Goal: Task Accomplishment & Management: Use online tool/utility

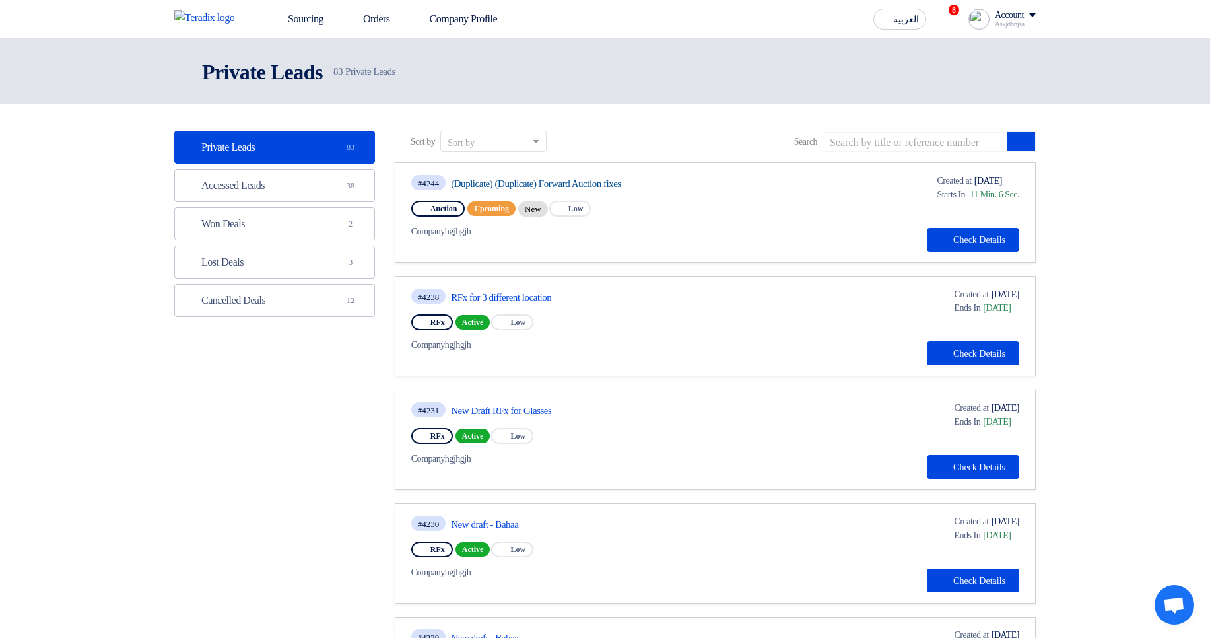
click at [557, 180] on link "(Duplicate) (Duplicate) Forward Auction fixes" at bounding box center [575, 184] width 248 height 12
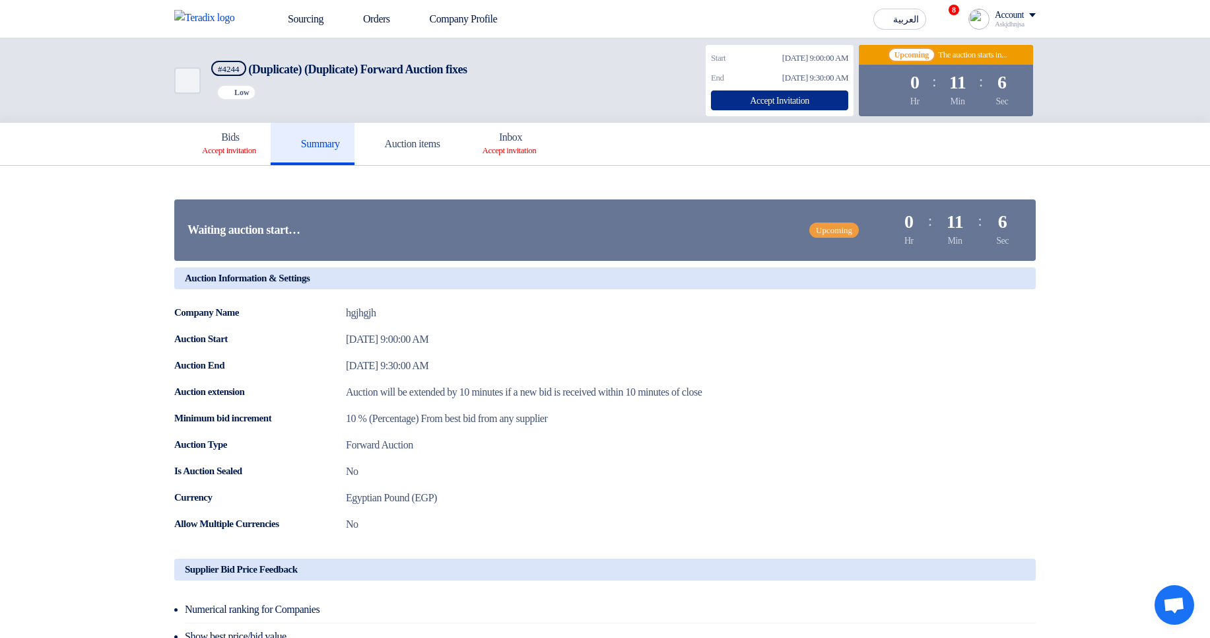
click at [746, 98] on div "Accept Invitation" at bounding box center [779, 100] width 137 height 20
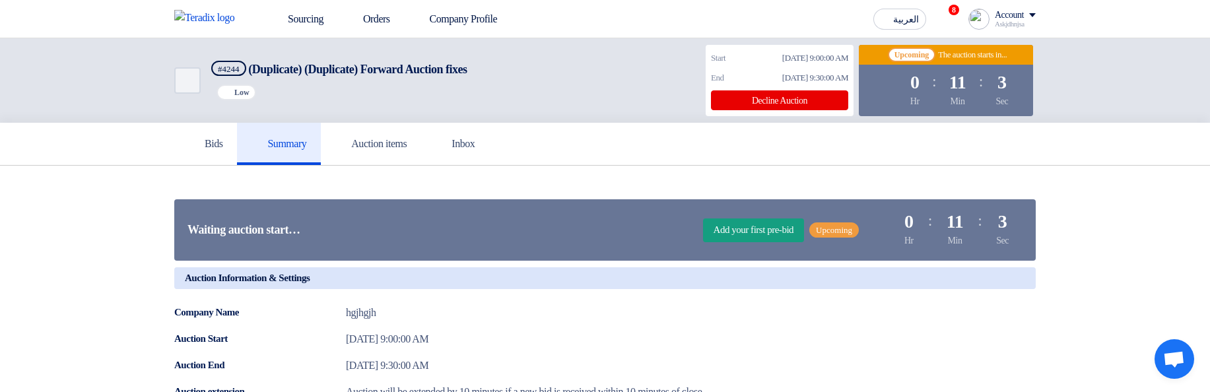
click at [734, 246] on div "Add your first pre-bid Upcoming Time Remaining 0 Hr : 11 Min : 3 Sec" at bounding box center [863, 230] width 320 height 48
click at [727, 230] on span "Add your first pre-bid" at bounding box center [754, 231] width 102 height 24
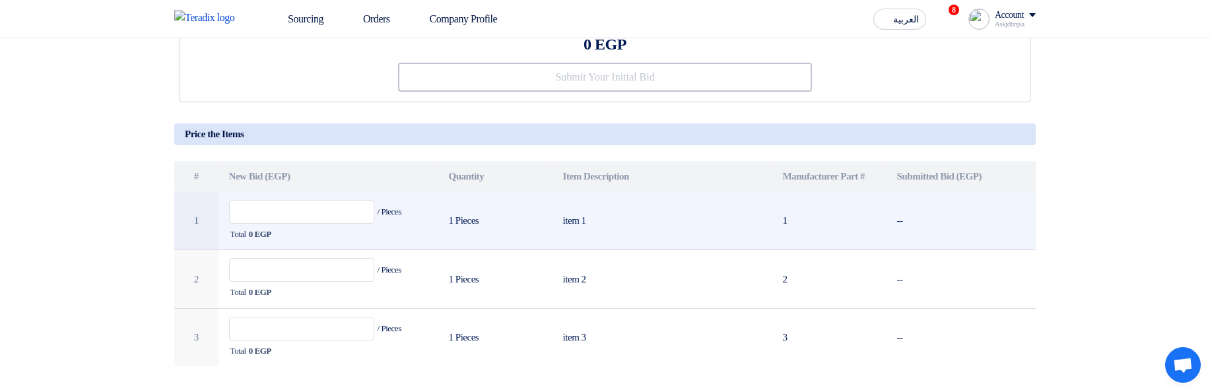
scroll to position [238, 0]
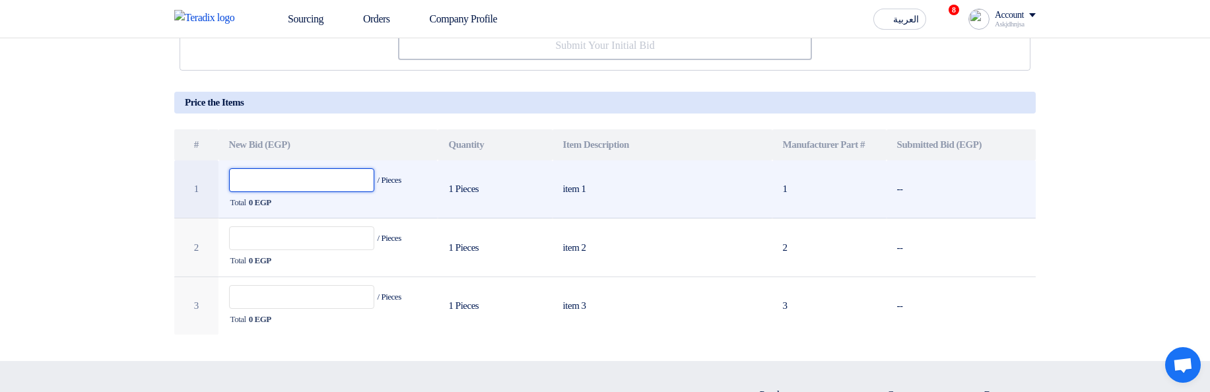
click at [316, 179] on input "text" at bounding box center [302, 180] width 146 height 24
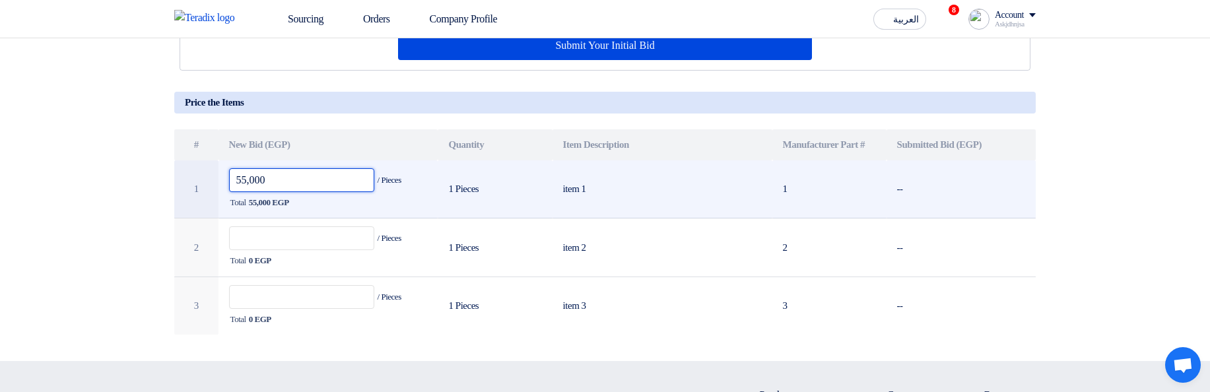
type input "55,000"
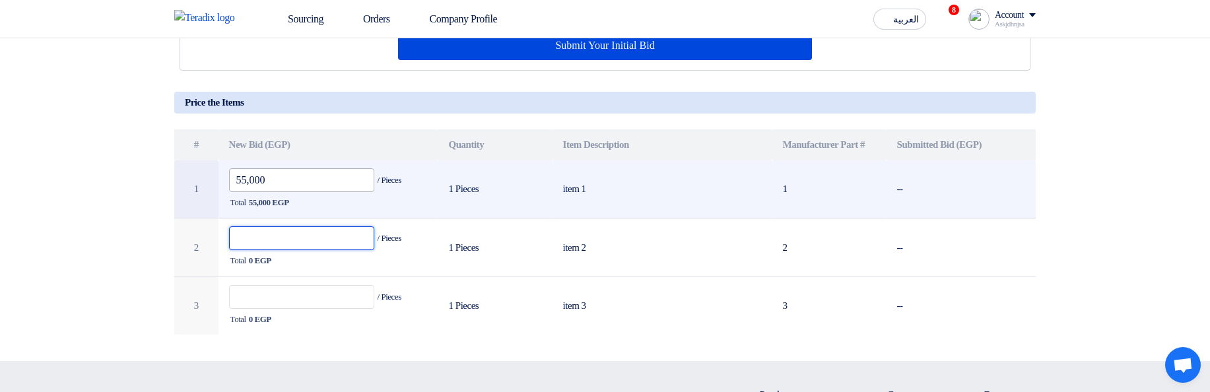
paste input "55,000"
type input "55,000"
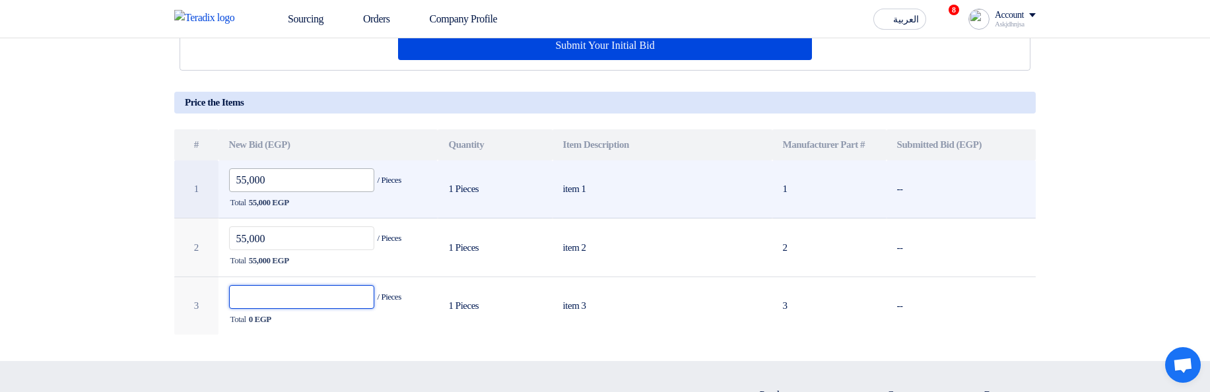
paste input "55,000"
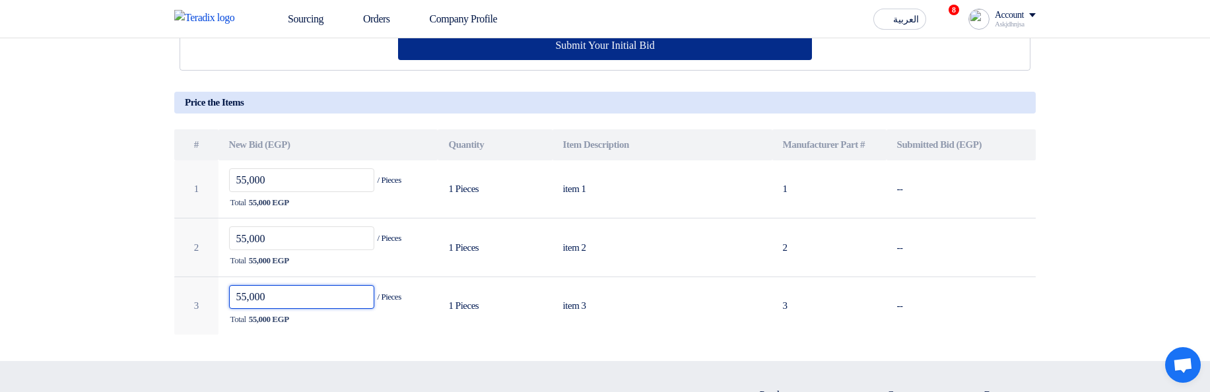
type input "55,000"
click at [674, 52] on button "Submit Your Initial Bid" at bounding box center [605, 45] width 415 height 29
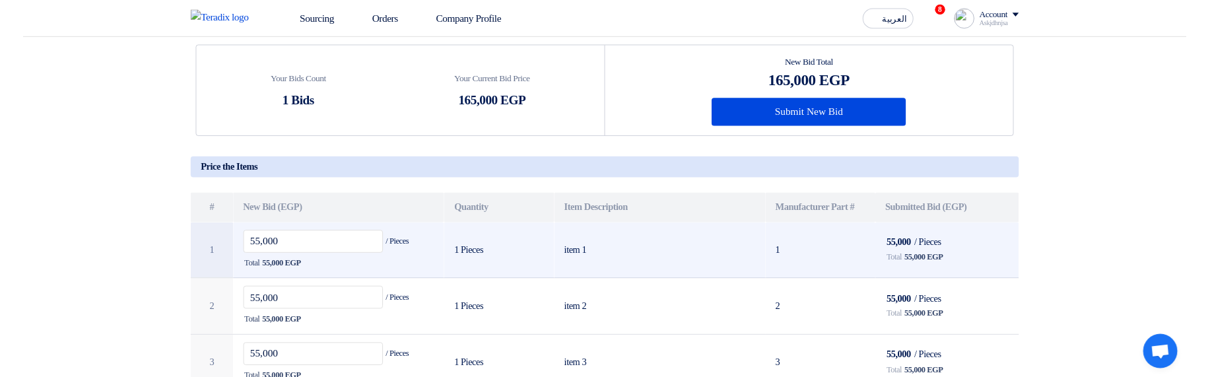
scroll to position [317, 0]
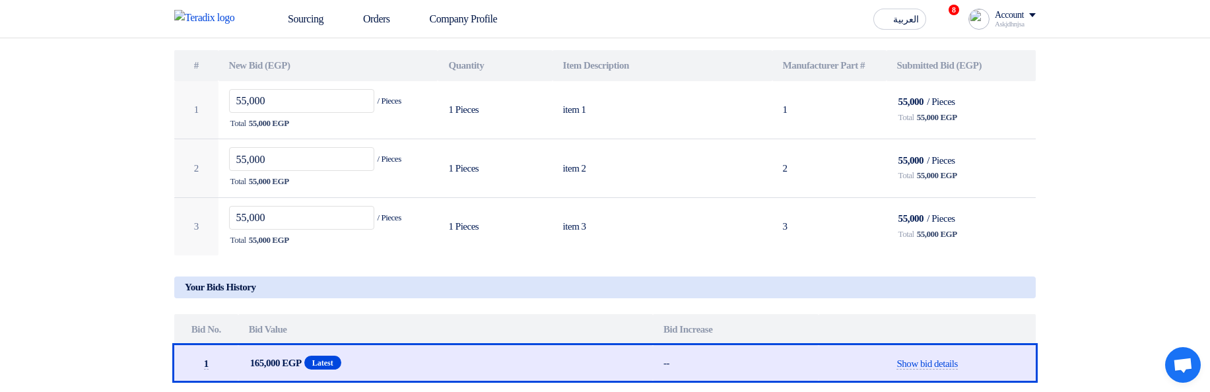
click at [1109, 139] on section "Your Bids Count 1 Bids Your Current Bid Price 165,000 EGP # 1 2" at bounding box center [605, 128] width 1210 height 559
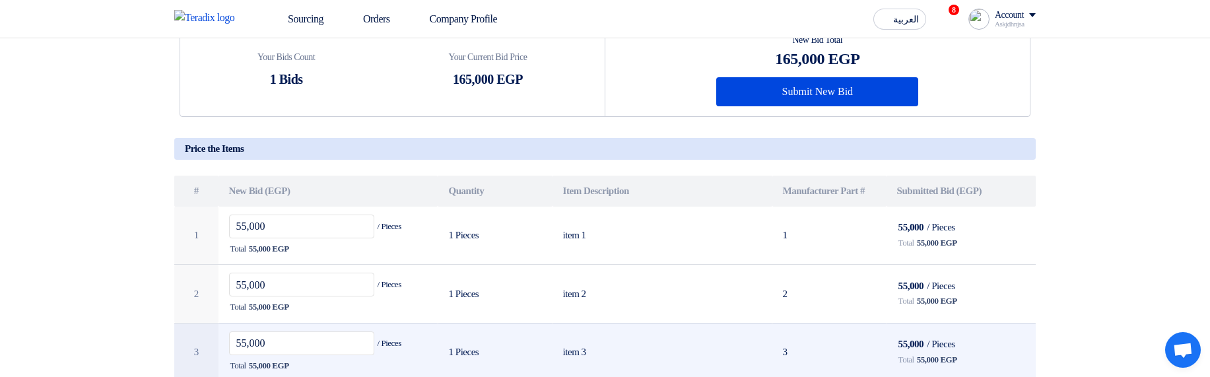
scroll to position [0, 0]
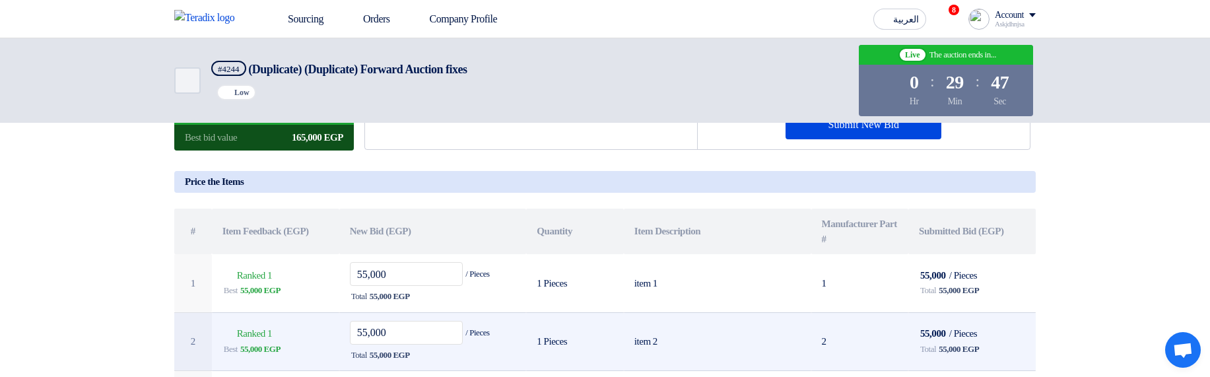
scroll to position [158, 0]
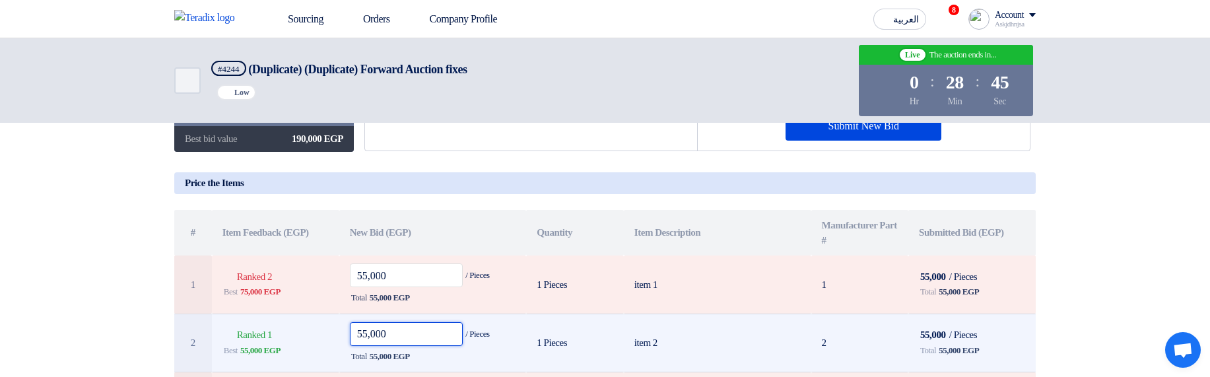
click at [363, 334] on input "55,000" at bounding box center [407, 334] width 114 height 24
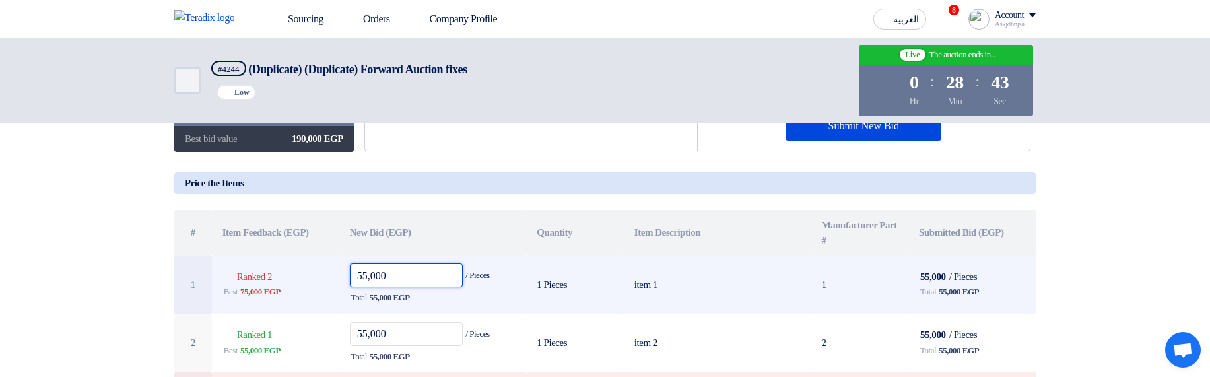
click at [366, 280] on input "55,000" at bounding box center [407, 275] width 114 height 24
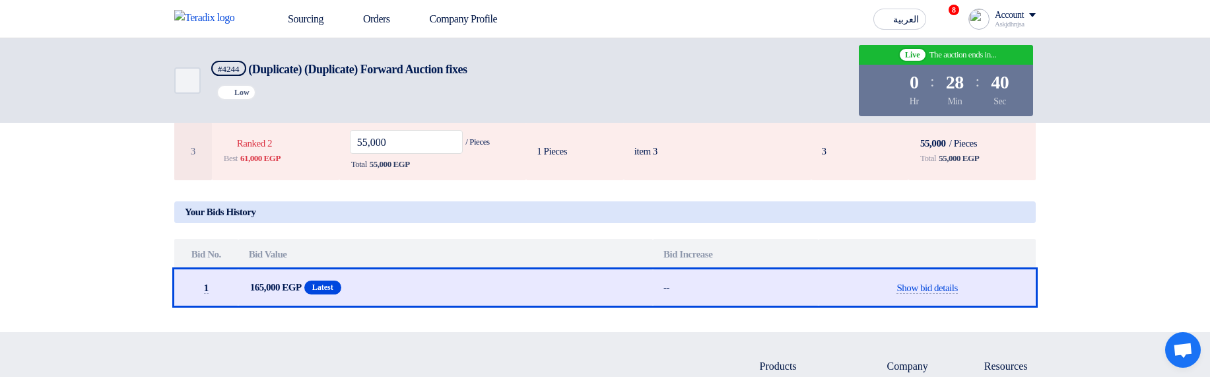
scroll to position [317, 0]
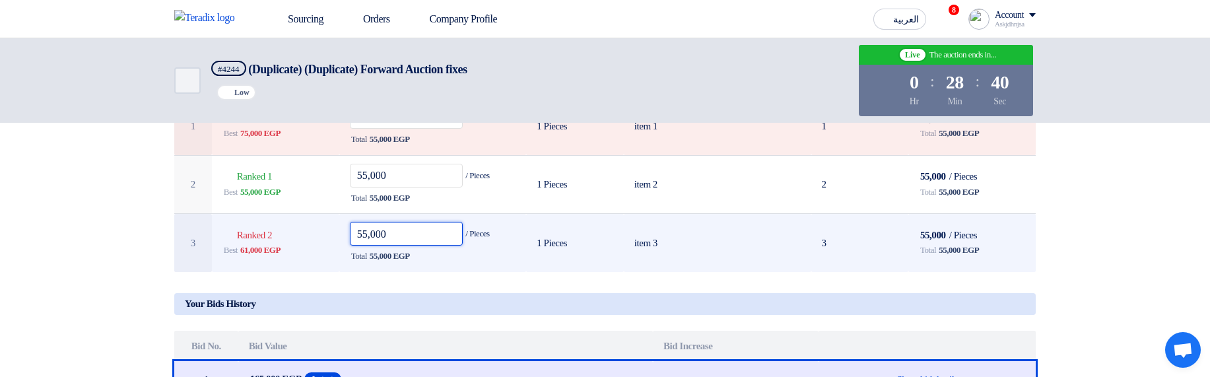
click at [368, 243] on input "55,000" at bounding box center [407, 234] width 114 height 24
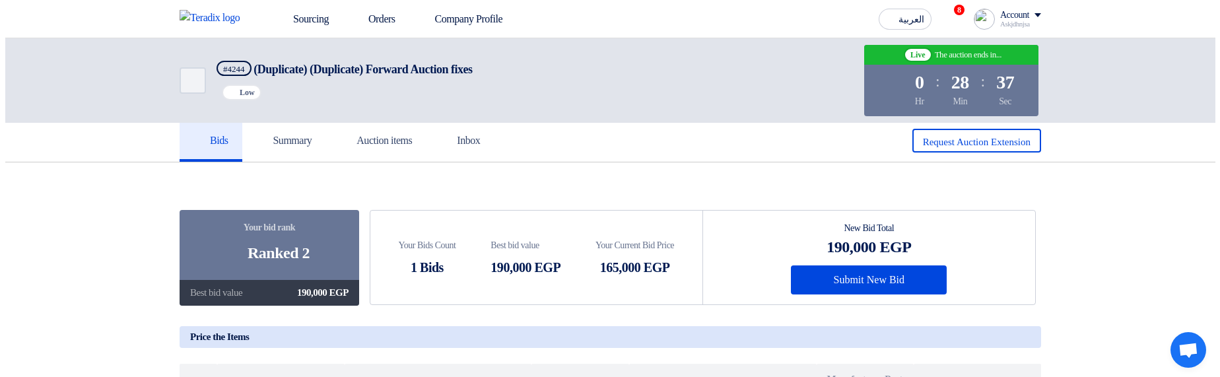
scroll to position [0, 0]
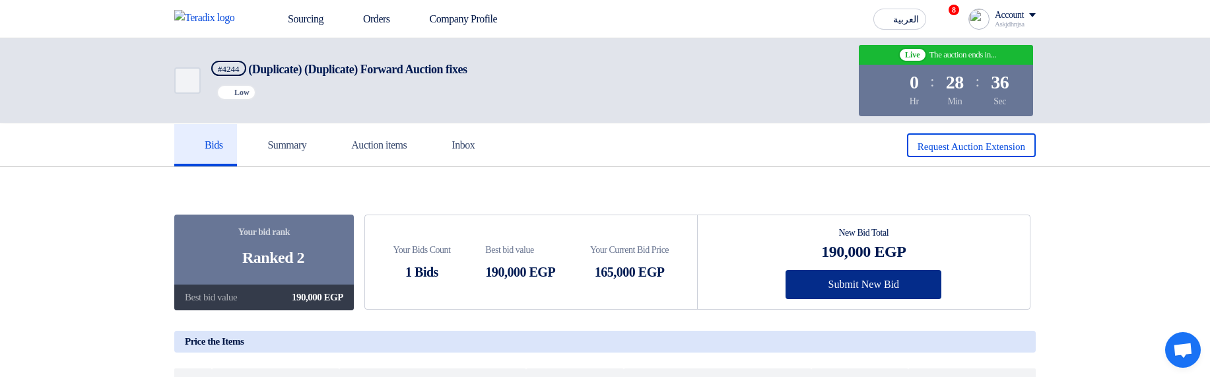
type input "80,000"
click at [844, 282] on button "Submit New Bid" at bounding box center [864, 284] width 156 height 29
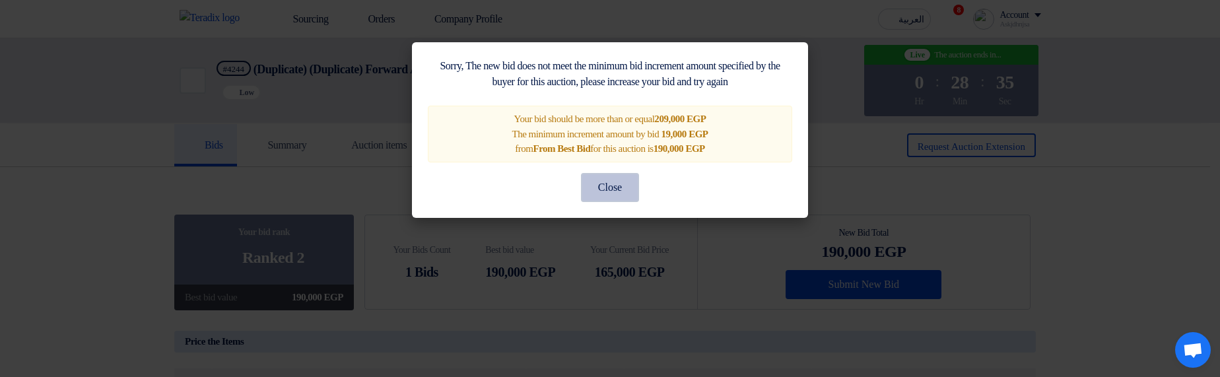
click at [624, 195] on button "Close" at bounding box center [610, 187] width 58 height 29
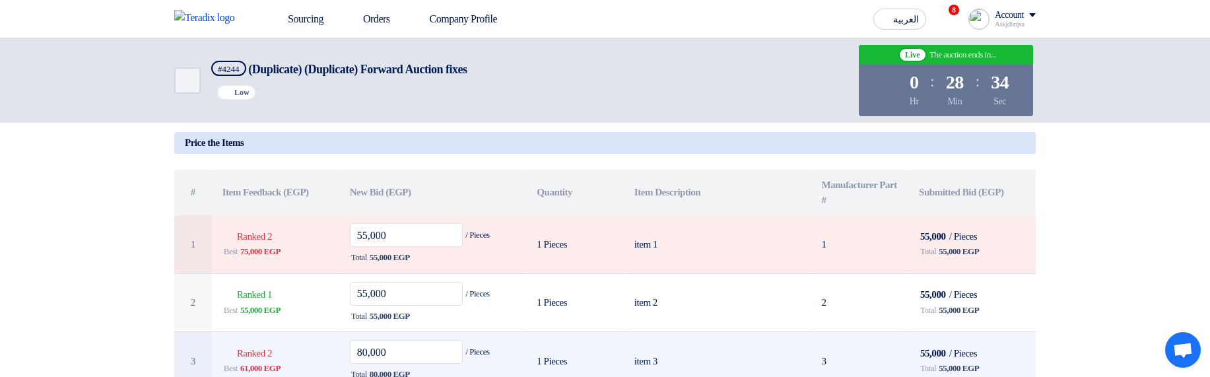
scroll to position [317, 0]
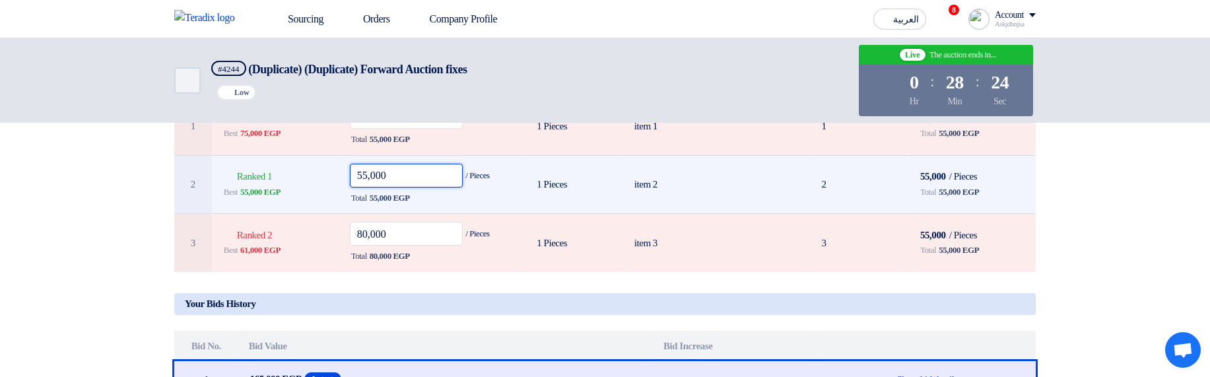
drag, startPoint x: 370, startPoint y: 180, endPoint x: 312, endPoint y: 185, distance: 57.6
click at [312, 185] on tr "2 Bids submitted Ranked 1 Best 55,000 EGP 55,000 / Pieces Total 55,000 EGP 2" at bounding box center [605, 184] width 862 height 59
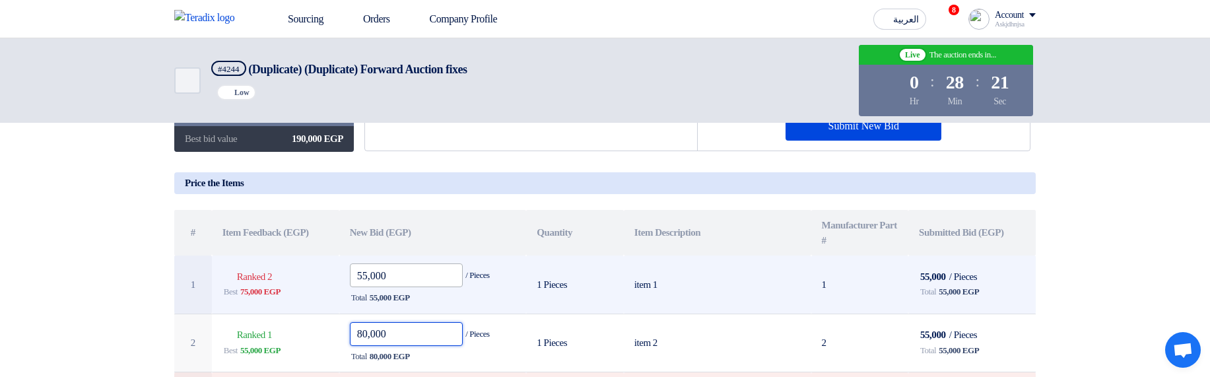
type input "80,000"
drag, startPoint x: 367, startPoint y: 279, endPoint x: 335, endPoint y: 265, distance: 34.9
click at [345, 276] on td "55,000 / Pieces Total 55,000 EGP" at bounding box center [433, 285] width 188 height 58
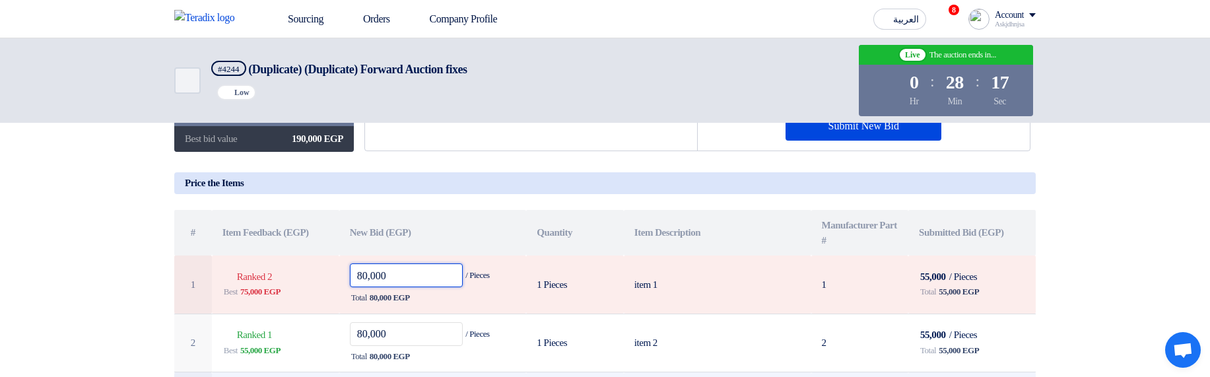
type input "80,000"
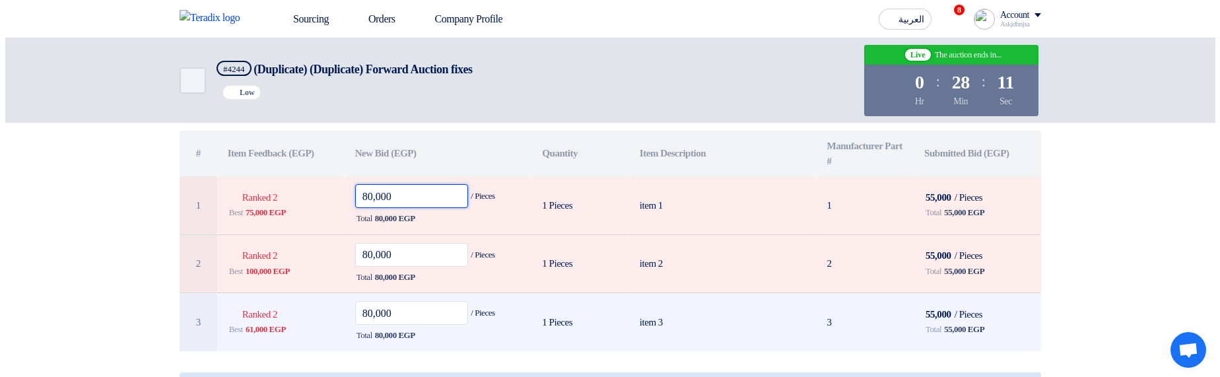
scroll to position [79, 0]
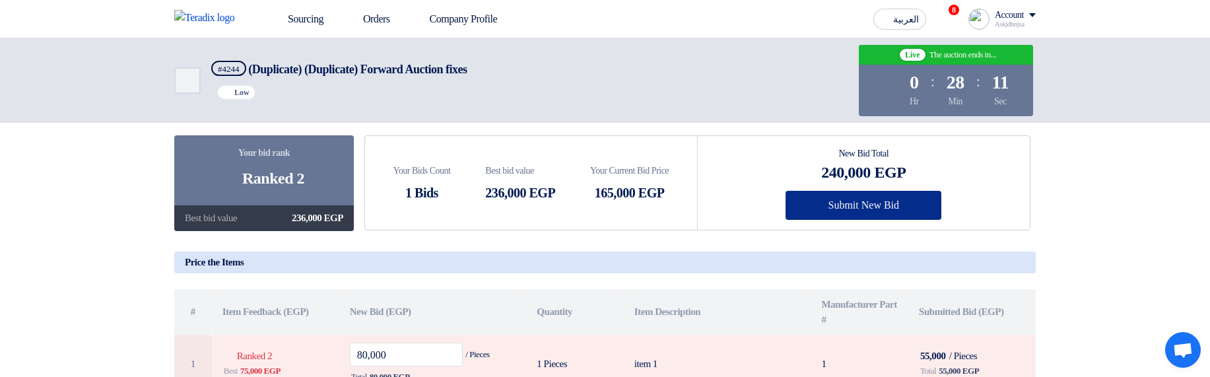
click at [908, 205] on button "Submit New Bid" at bounding box center [864, 205] width 156 height 29
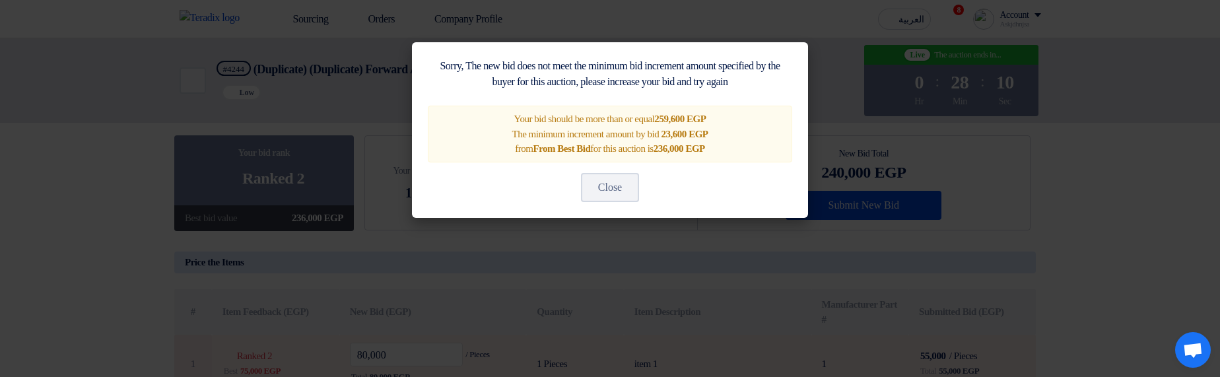
click at [771, 293] on modal-container "Sorry, The new bid does not meet the minimum bid increment amount specified by …" at bounding box center [610, 188] width 1220 height 377
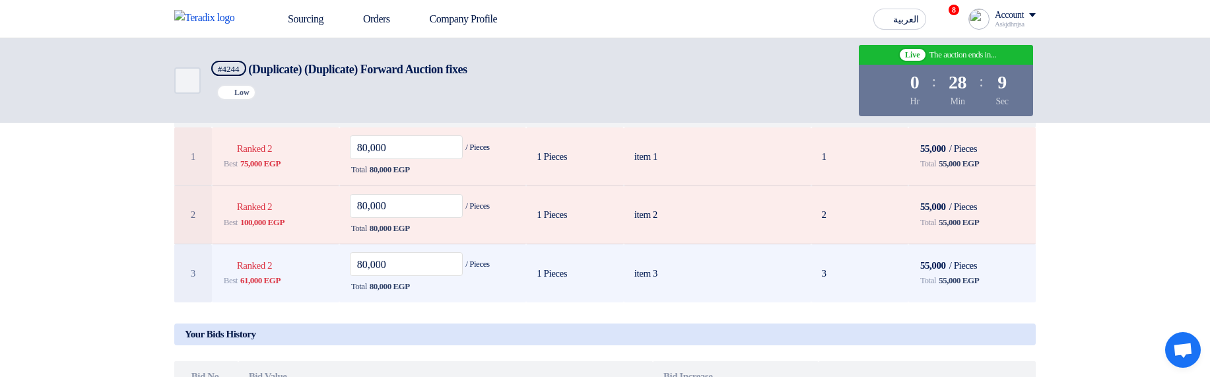
scroll to position [317, 0]
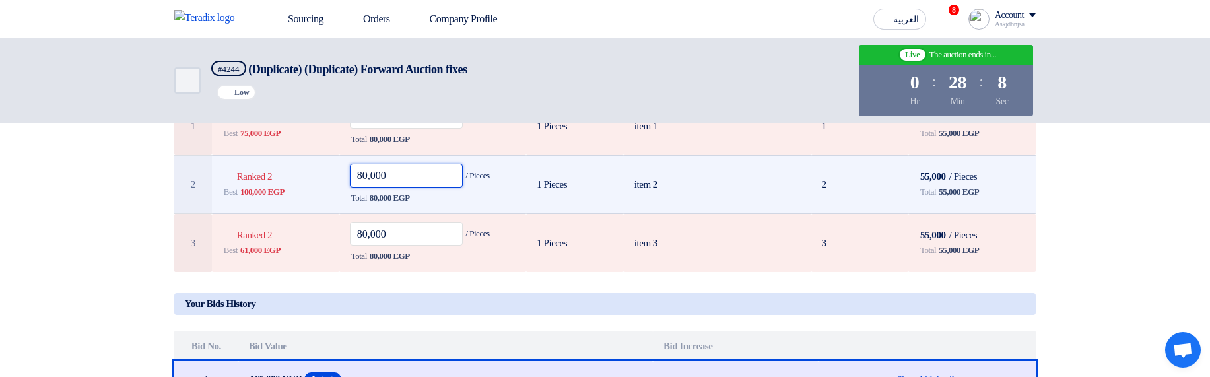
click at [359, 182] on input "80,000" at bounding box center [407, 176] width 114 height 24
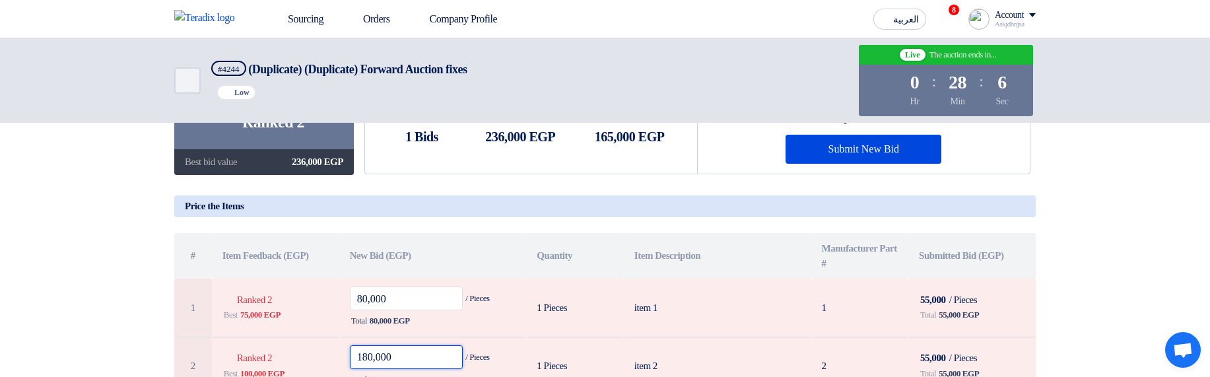
scroll to position [0, 0]
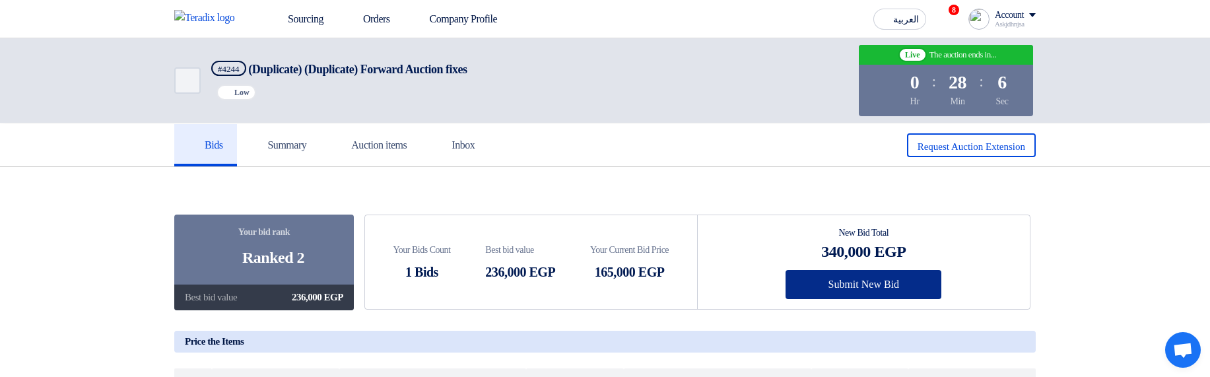
type input "180,000"
click at [858, 278] on button "Submit New Bid" at bounding box center [864, 284] width 156 height 29
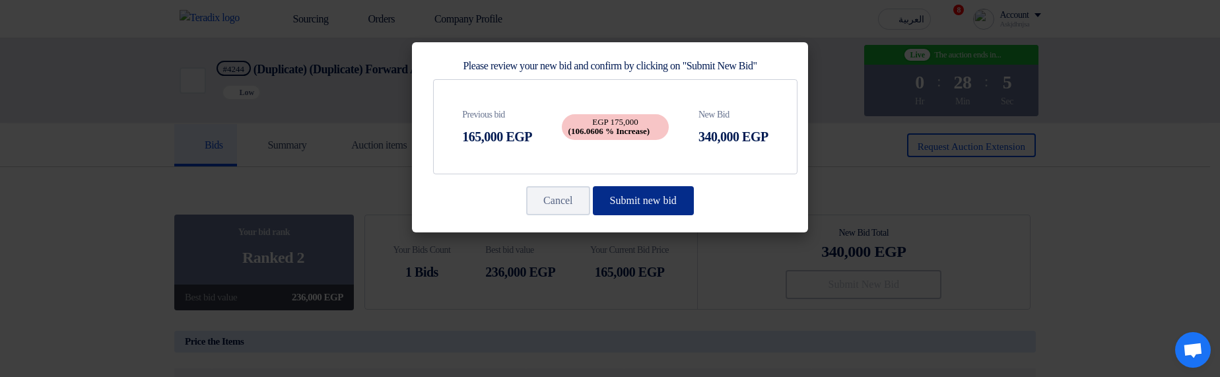
click at [637, 207] on button "Submit new bid" at bounding box center [643, 200] width 101 height 29
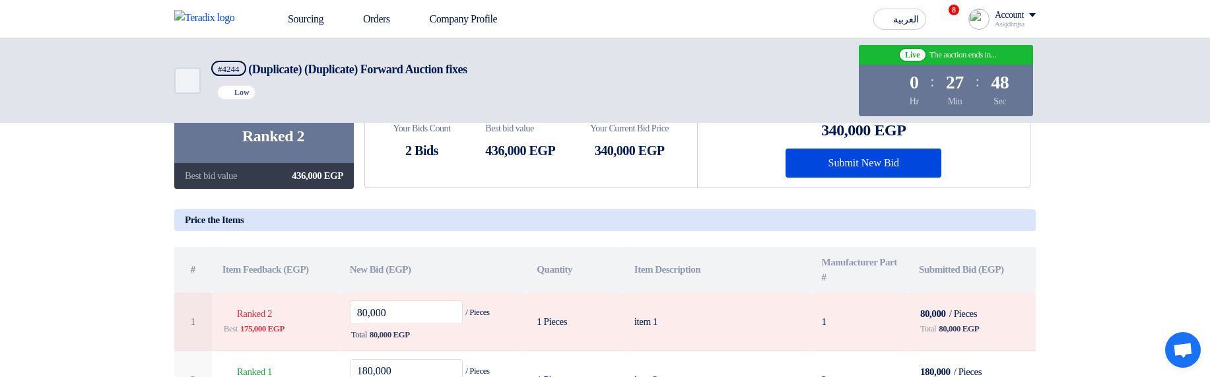
scroll to position [238, 0]
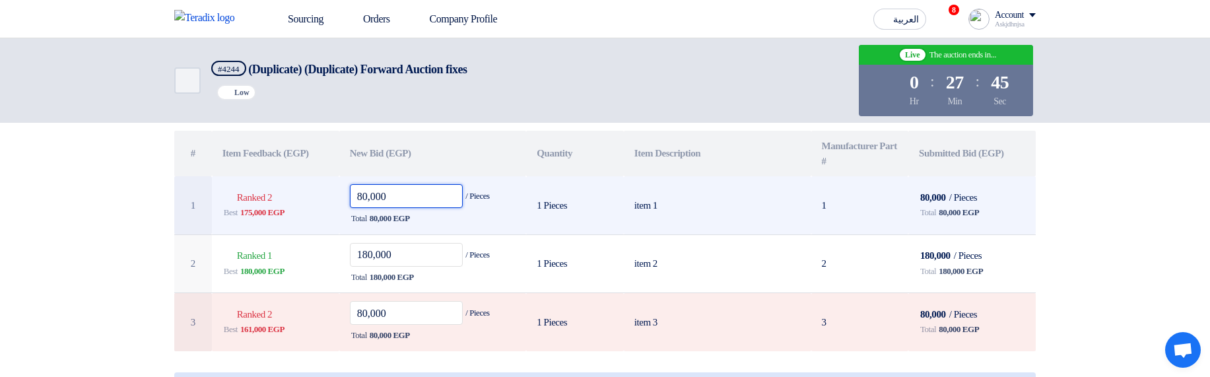
click at [365, 199] on input "80,000" at bounding box center [407, 196] width 114 height 24
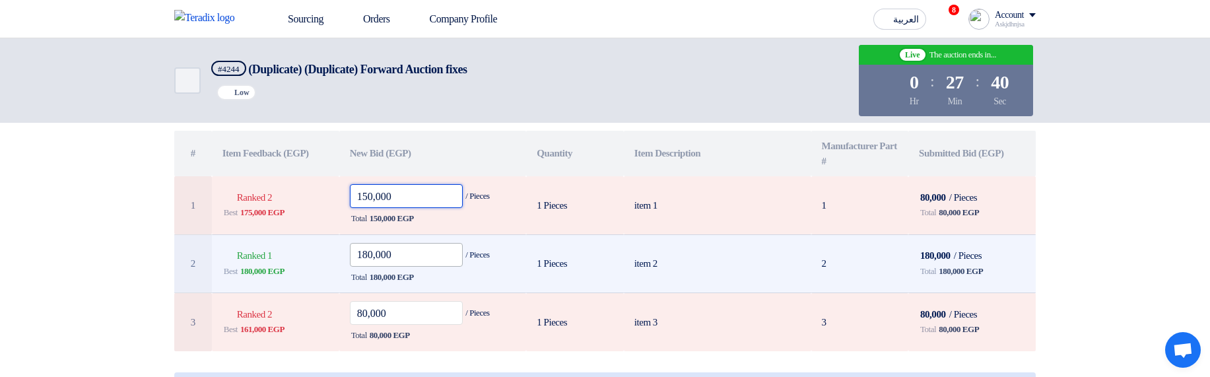
type input "150,000"
click at [406, 257] on input "180,000" at bounding box center [407, 255] width 114 height 24
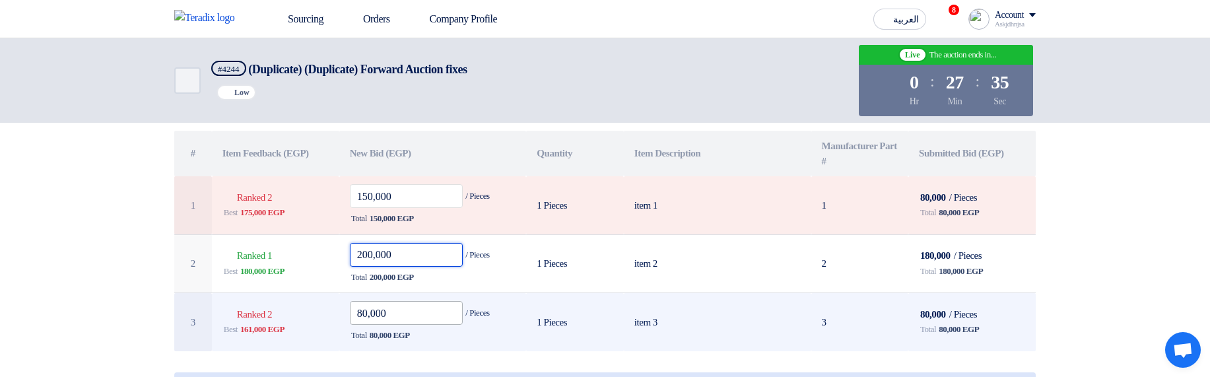
type input "200,000"
click at [427, 318] on input "80,000" at bounding box center [407, 313] width 114 height 24
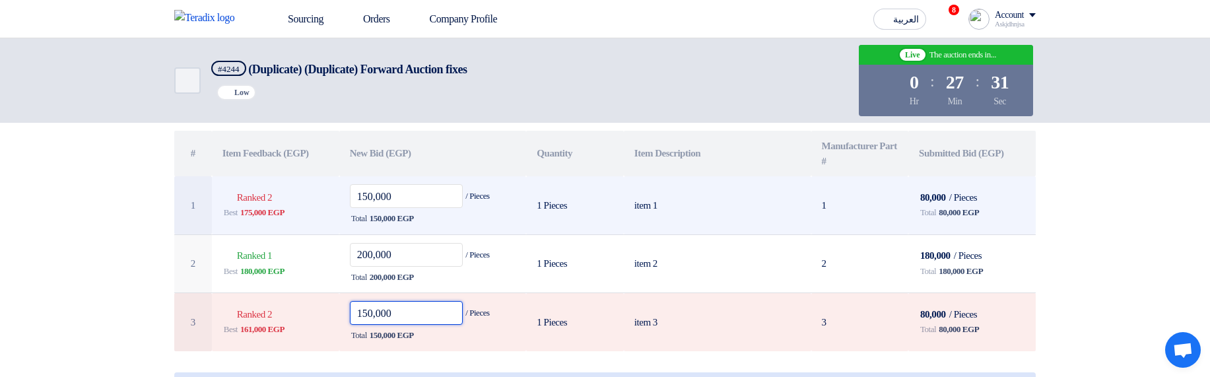
type input "150,000"
click at [759, 211] on td "item 1" at bounding box center [718, 205] width 188 height 58
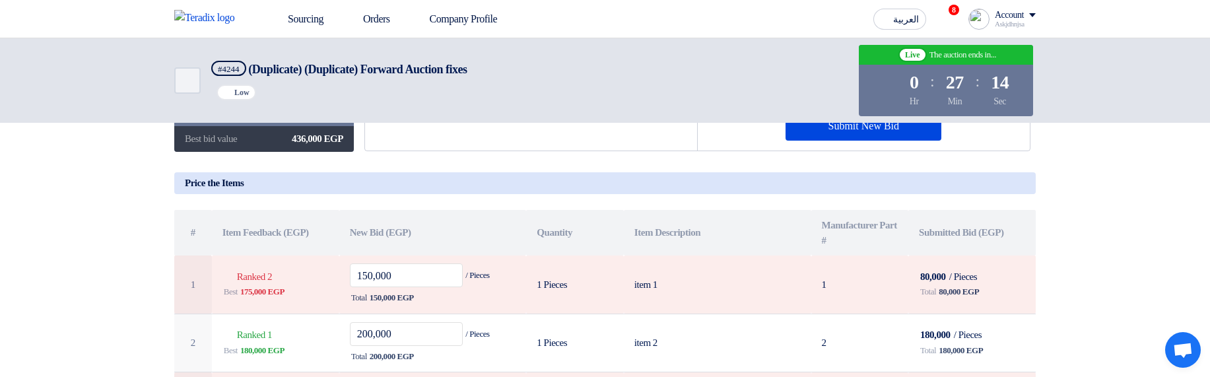
scroll to position [79, 0]
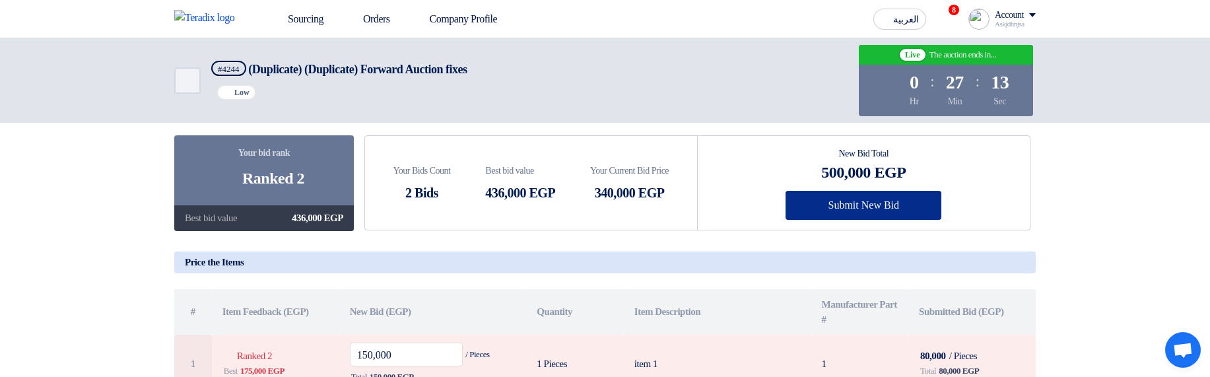
click at [849, 208] on button "Submit New Bid" at bounding box center [864, 205] width 156 height 29
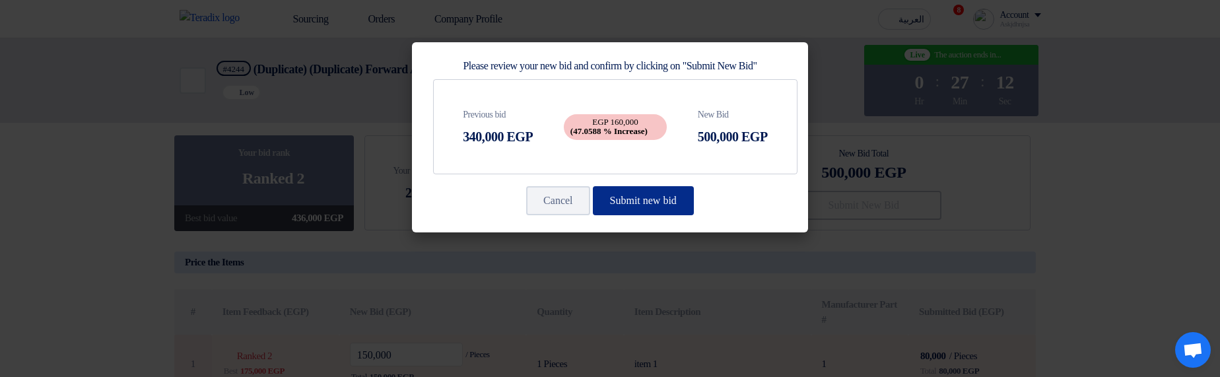
click at [662, 203] on button "Submit new bid" at bounding box center [643, 200] width 101 height 29
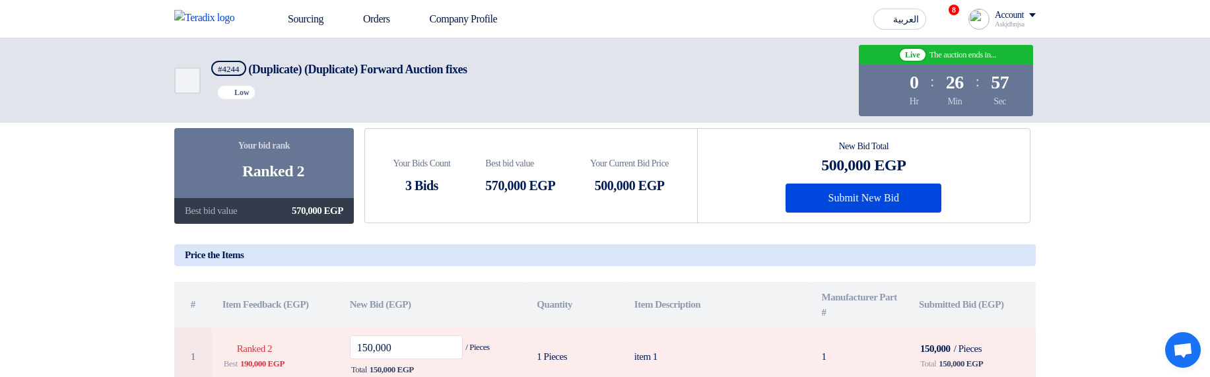
scroll to position [238, 0]
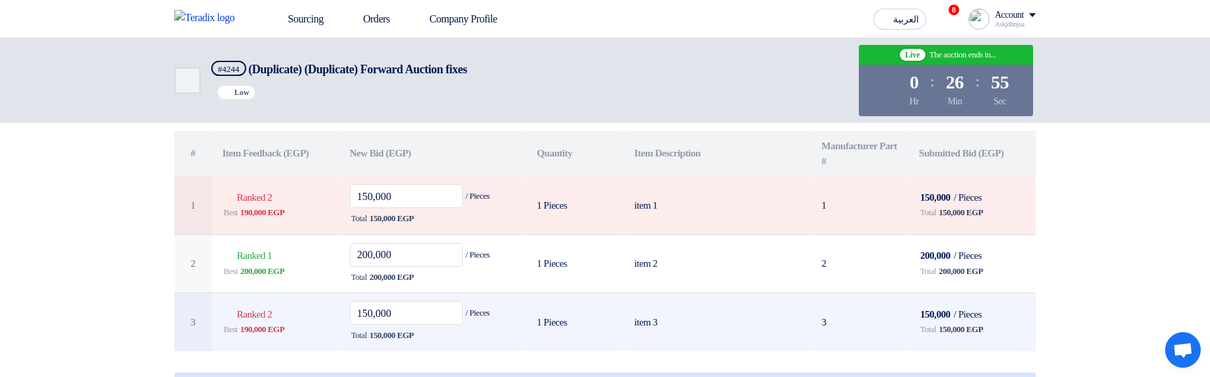
drag, startPoint x: 950, startPoint y: 202, endPoint x: 974, endPoint y: 337, distance: 137.4
click at [974, 337] on tbody "1 Bids submitted Ranked 2 Best 190,000 EGP 150,000 / Pieces Total 150,000 EGP 1…" at bounding box center [605, 263] width 862 height 175
click at [974, 336] on span "150,000 EGP" at bounding box center [961, 329] width 44 height 13
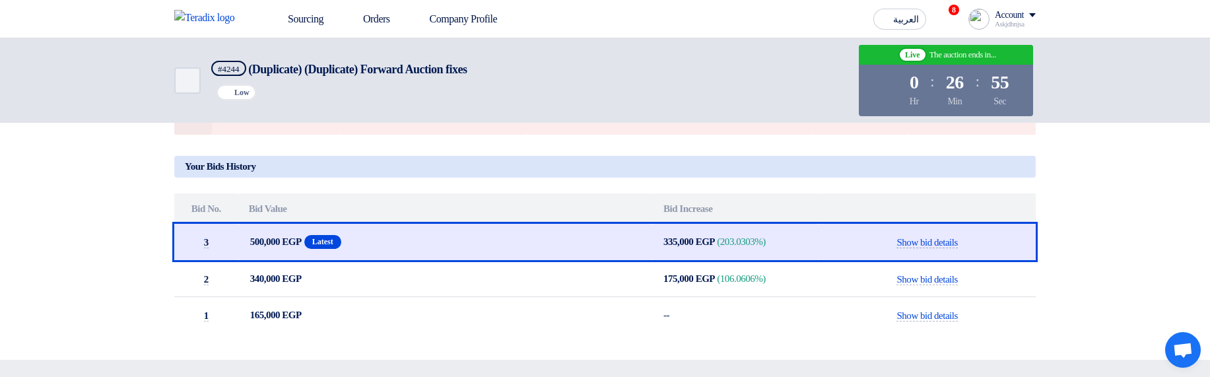
scroll to position [475, 0]
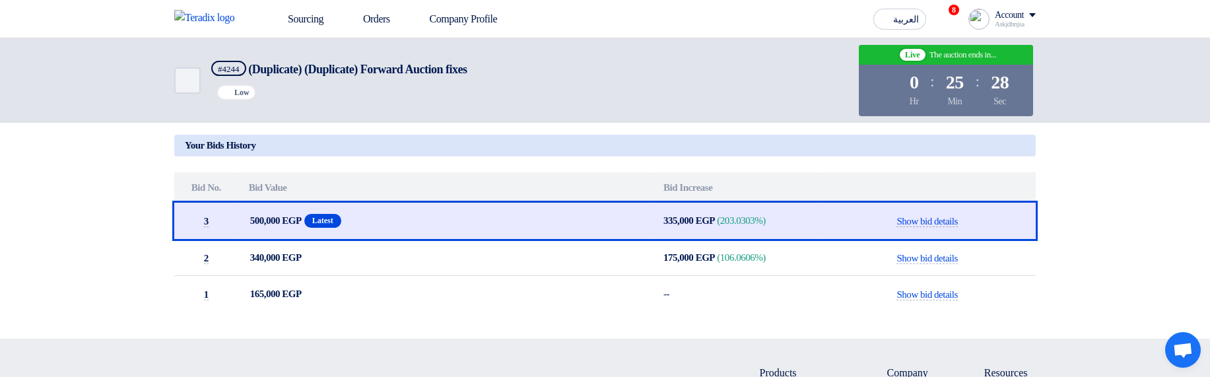
scroll to position [446, 0]
